Goal: Task Accomplishment & Management: Use online tool/utility

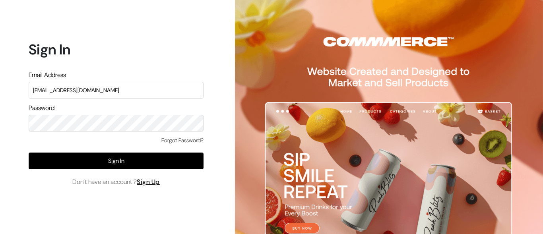
type input "[EMAIL_ADDRESS][DOMAIN_NAME]"
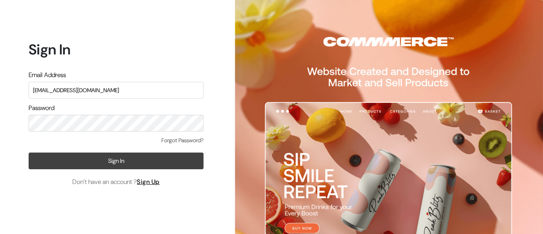
click at [116, 161] on button "Sign In" at bounding box center [116, 161] width 175 height 17
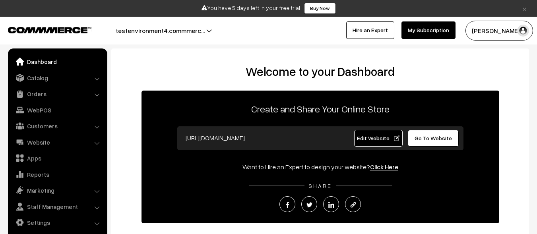
click at [57, 78] on link "Catalog" at bounding box center [57, 78] width 95 height 14
click at [0, 0] on link "Categories" at bounding box center [0, 0] width 0 height 0
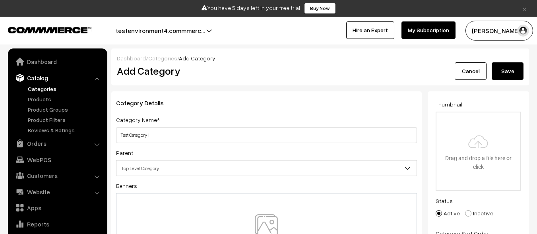
type input "Test Category 1"
click at [266, 224] on img at bounding box center [266, 237] width 82 height 47
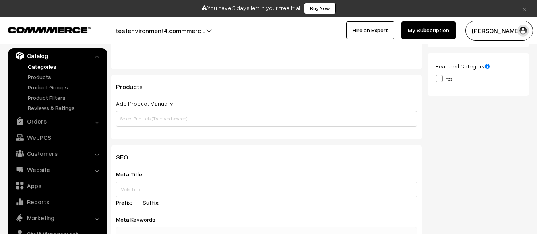
scroll to position [222, 0]
